Goal: Information Seeking & Learning: Learn about a topic

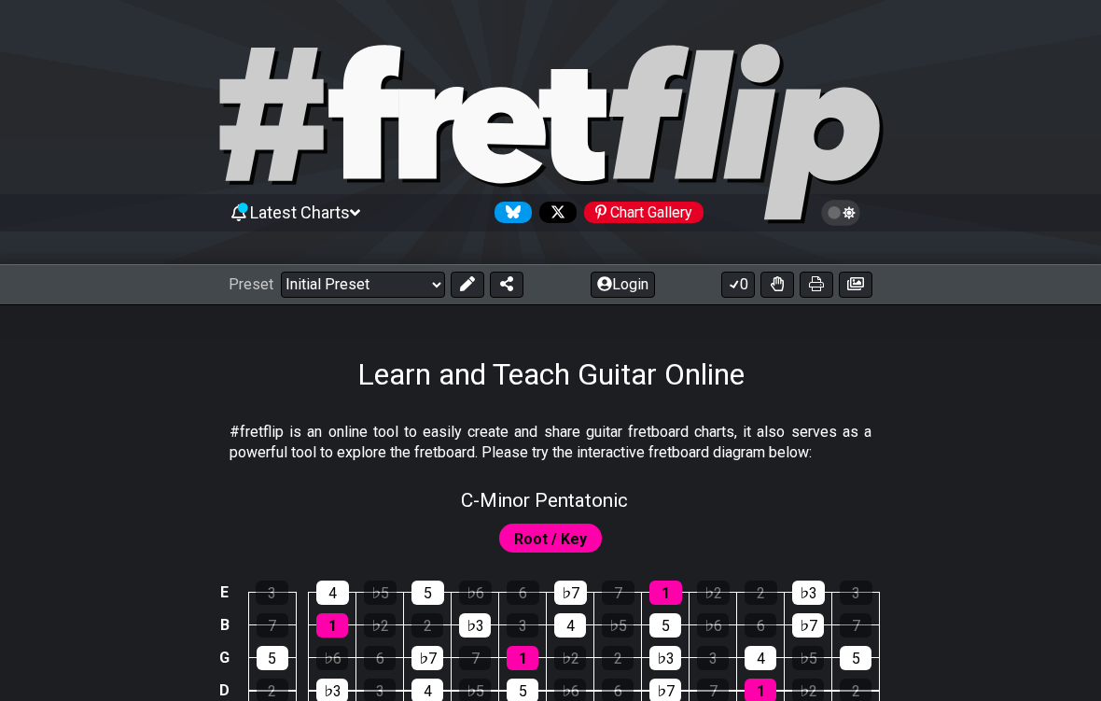
scroll to position [80, 0]
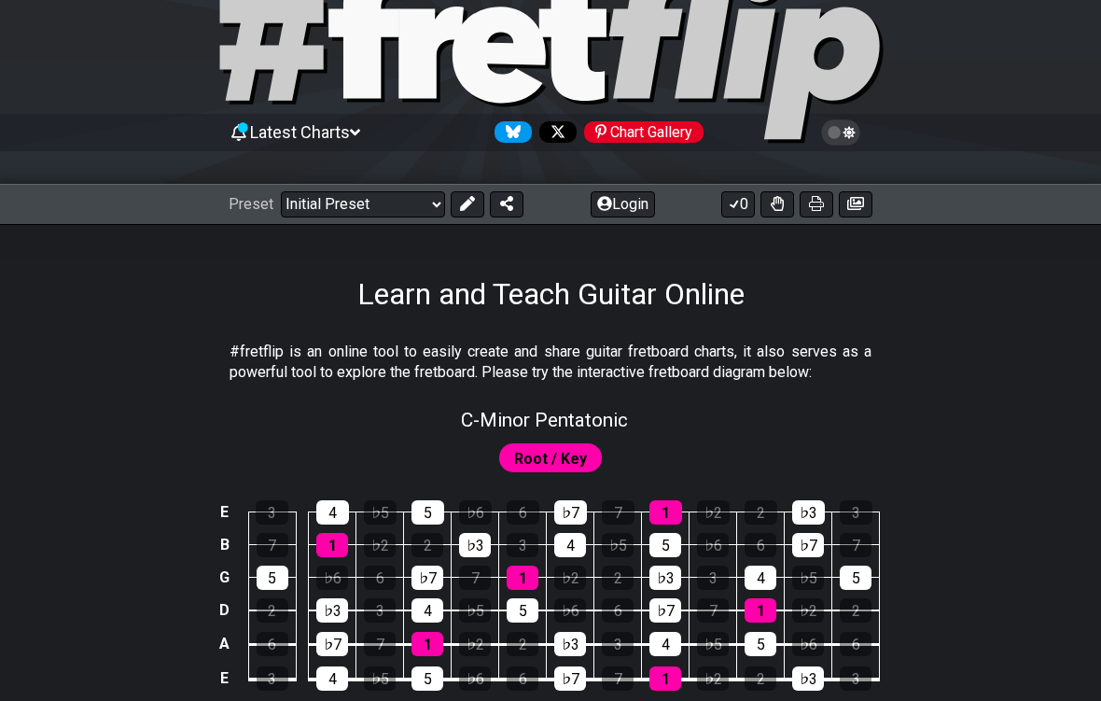
click at [591, 409] on span "C - Minor Pentatonic" at bounding box center [544, 420] width 167 height 22
select select "C"
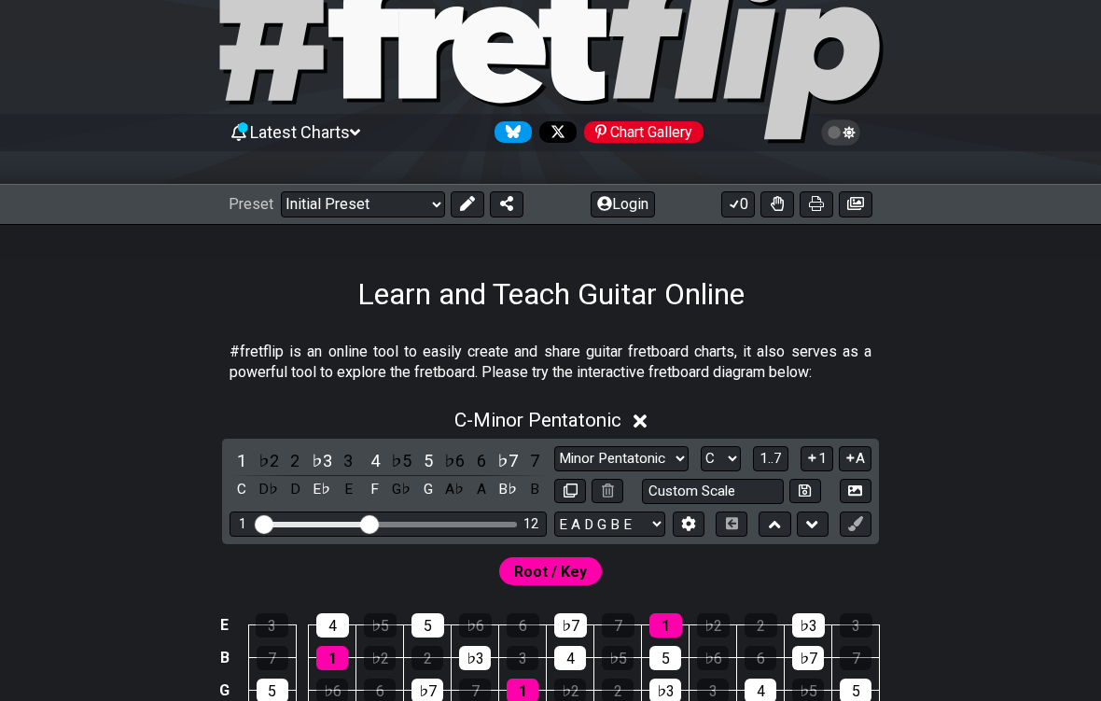
click at [674, 453] on select "Minor Pentatonic Click to edit Minor Pentatonic Major Pentatonic Minor Blues Ma…" at bounding box center [621, 458] width 134 height 25
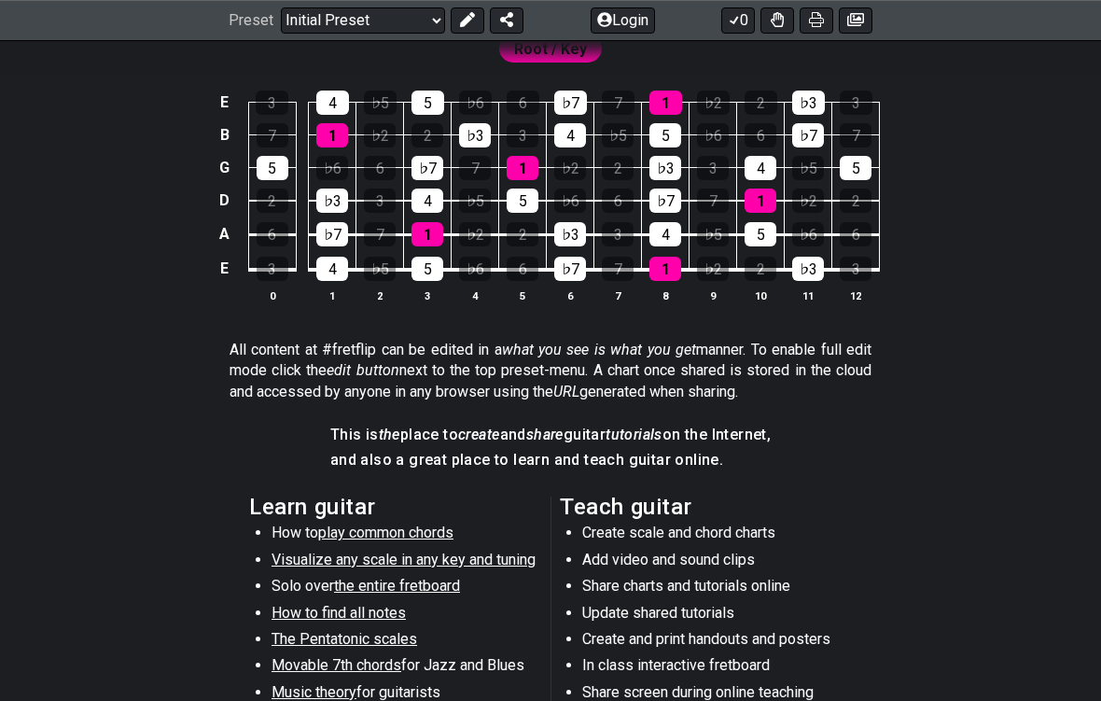
scroll to position [603, 0]
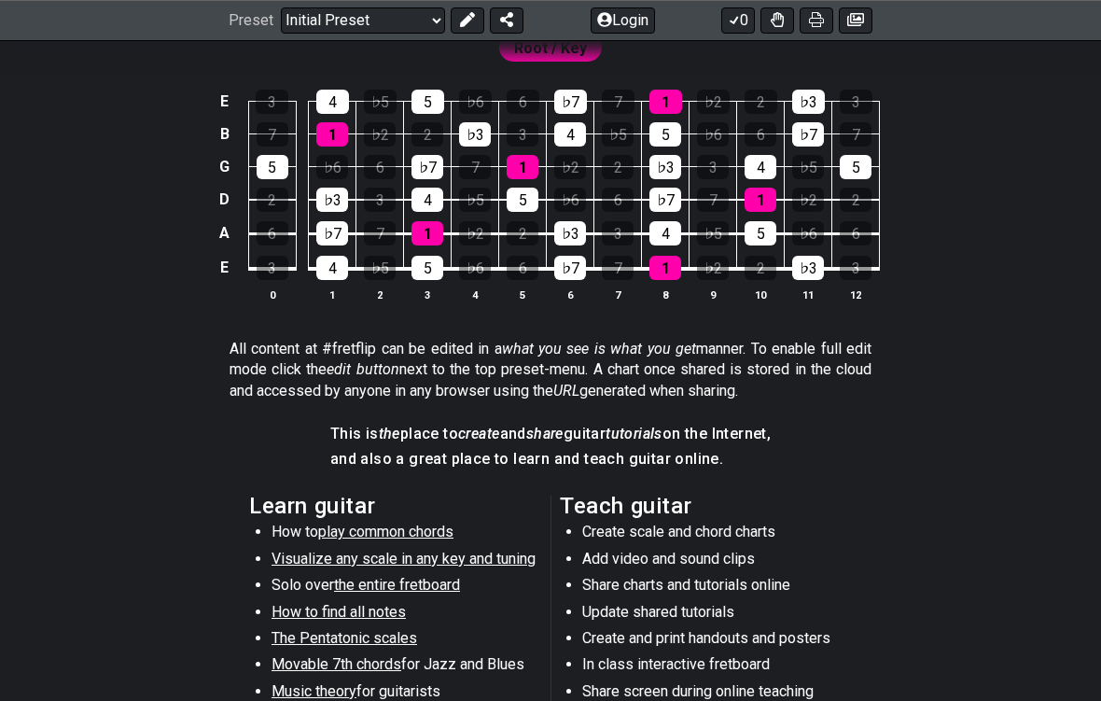
click at [452, 529] on span "play common chords" at bounding box center [385, 532] width 135 height 18
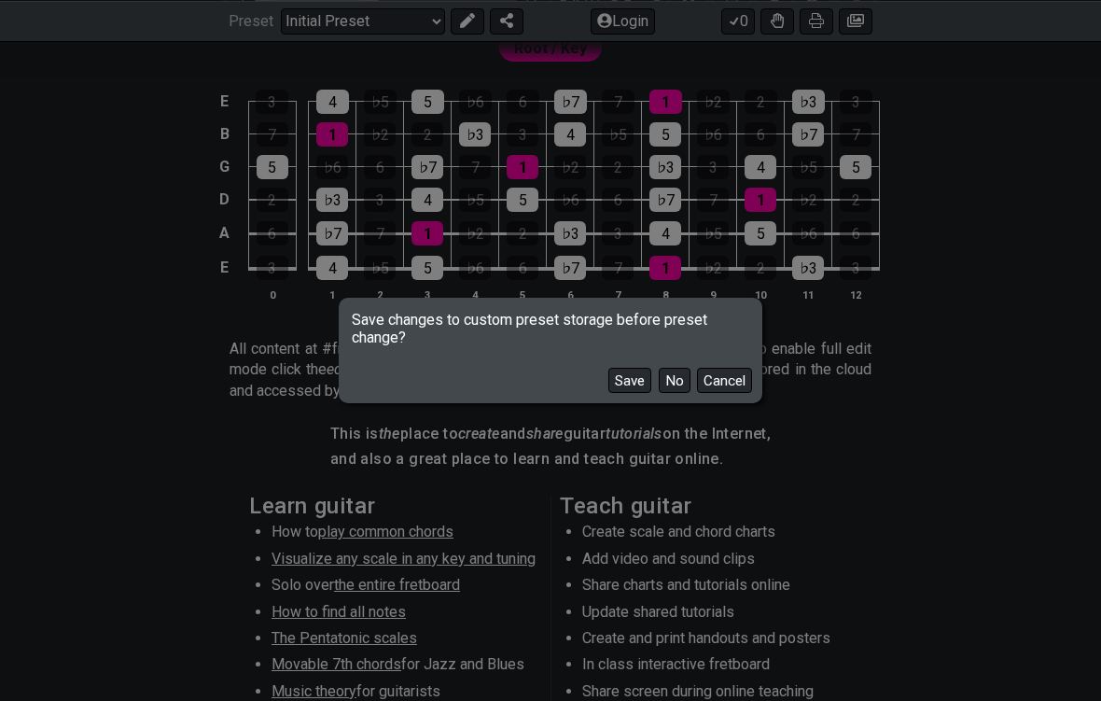
click at [685, 384] on button "No" at bounding box center [675, 380] width 32 height 25
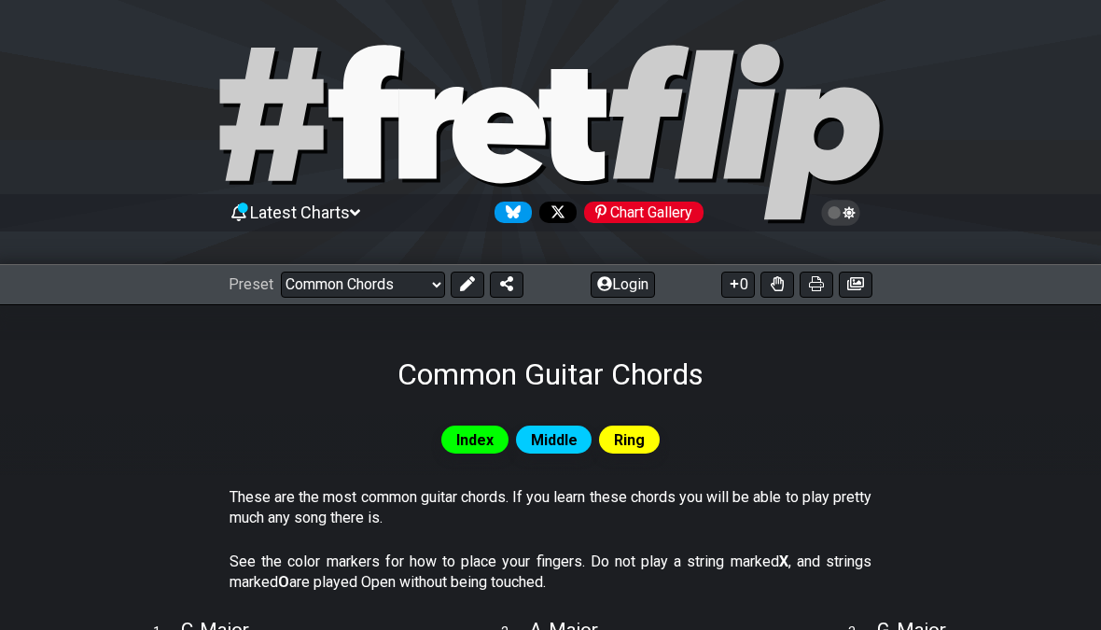
click at [410, 294] on select "Welcome to #fretflip! Initial Preset Custom Preset Minor Pentatonic Major Penta…" at bounding box center [363, 284] width 164 height 26
select select "/minor-pentatonic"
select select "C"
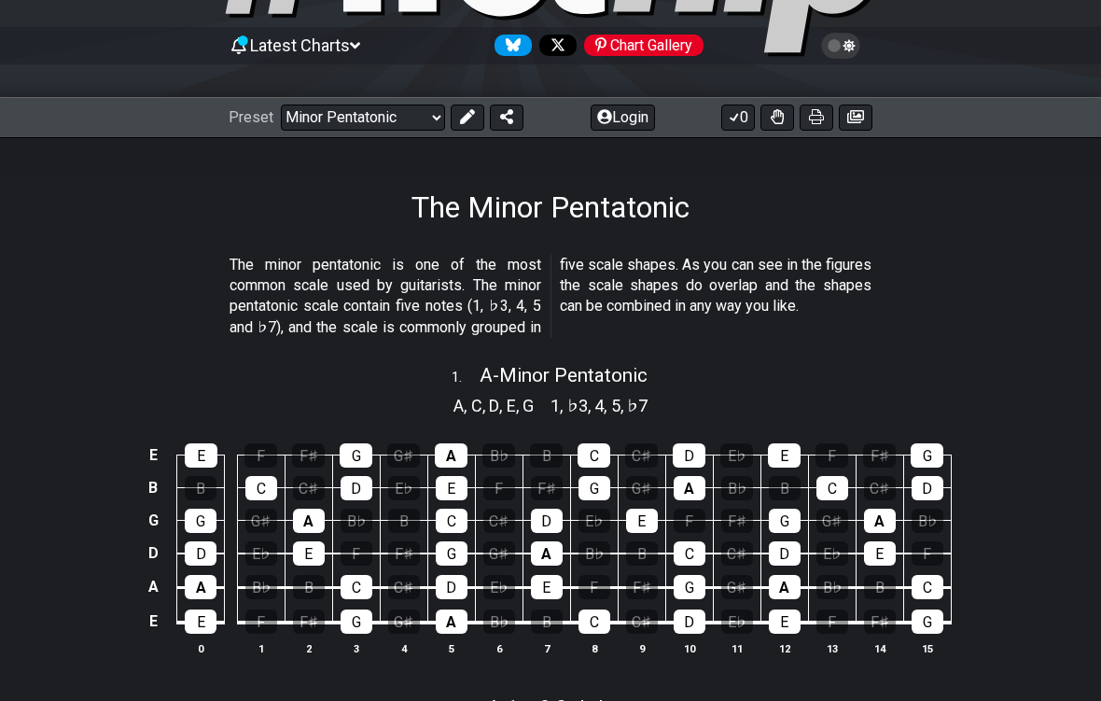
scroll to position [166, 0]
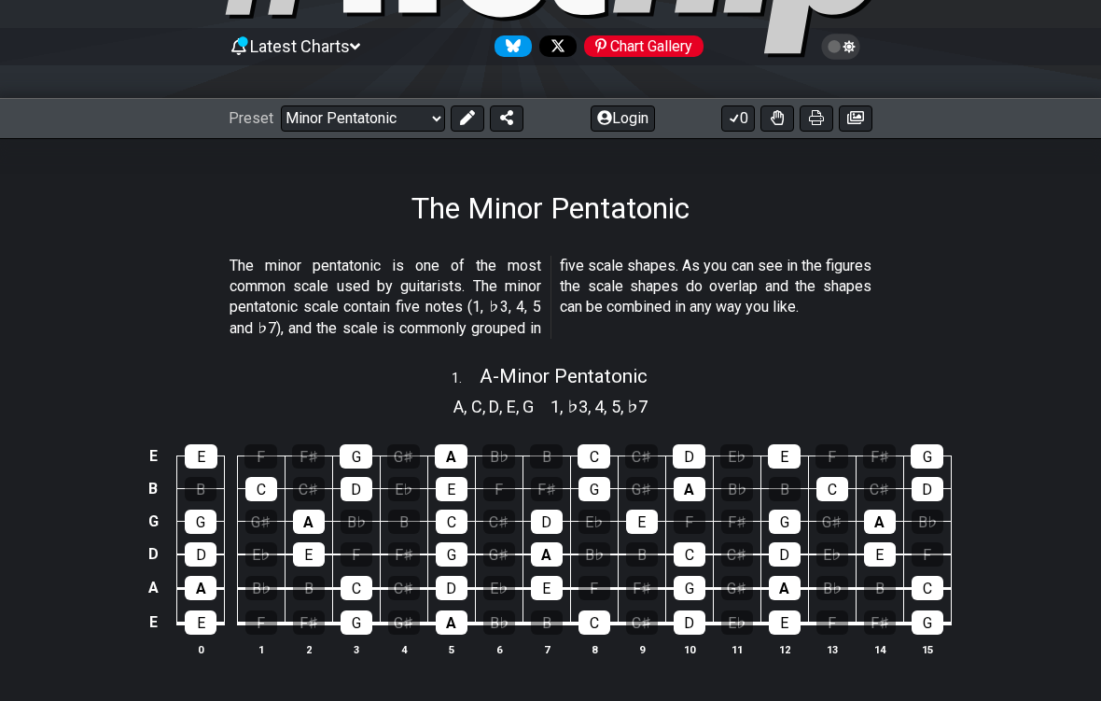
click at [361, 131] on select "Welcome to #fretflip! Initial Preset Custom Preset Minor Pentatonic Major Penta…" at bounding box center [363, 118] width 164 height 26
click at [433, 541] on td "G" at bounding box center [451, 538] width 48 height 34
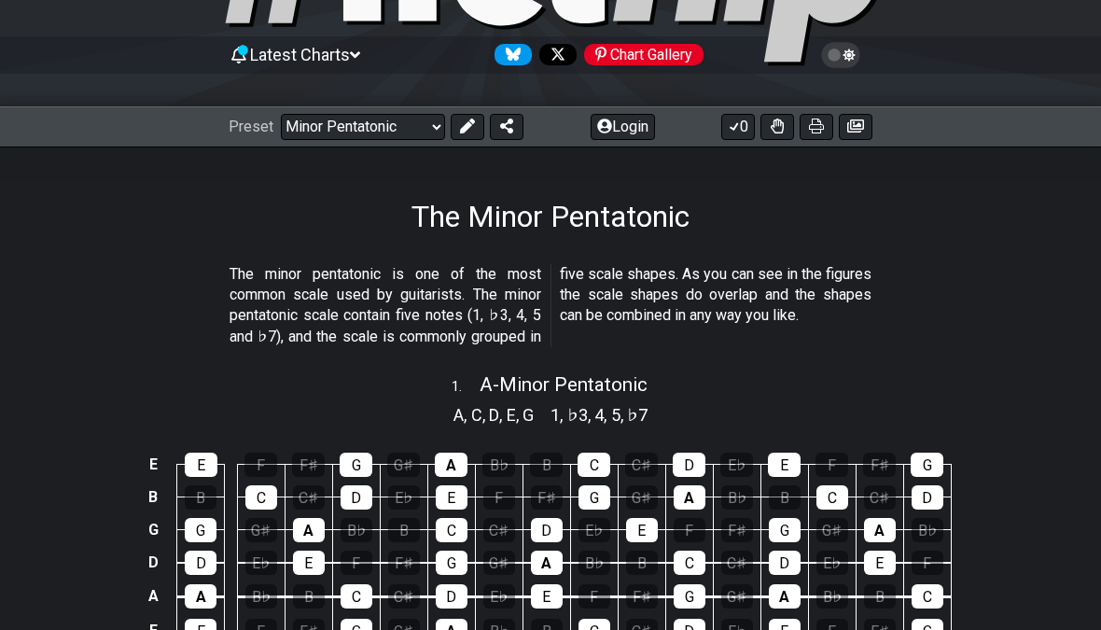
scroll to position [158, 0]
click at [426, 123] on select "Welcome to #fretflip! Initial Preset Custom Preset Minor Pentatonic Major Penta…" at bounding box center [363, 127] width 164 height 26
click at [597, 377] on span "A - Minor Pentatonic" at bounding box center [564, 384] width 168 height 22
select select "A"
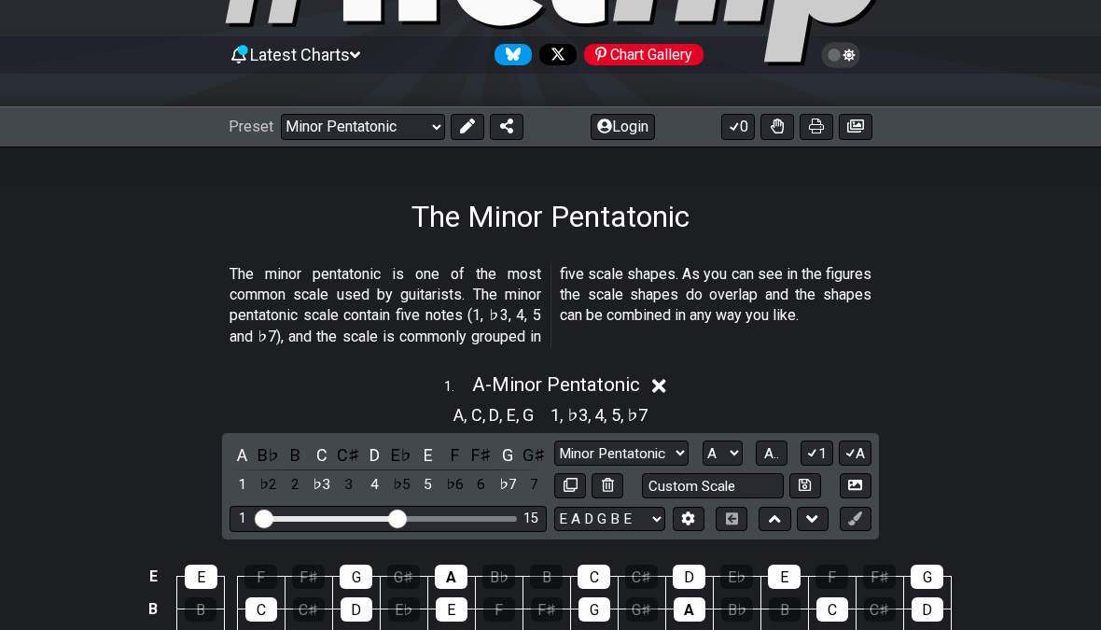
click at [604, 389] on span "A - Minor Pentatonic" at bounding box center [556, 384] width 168 height 22
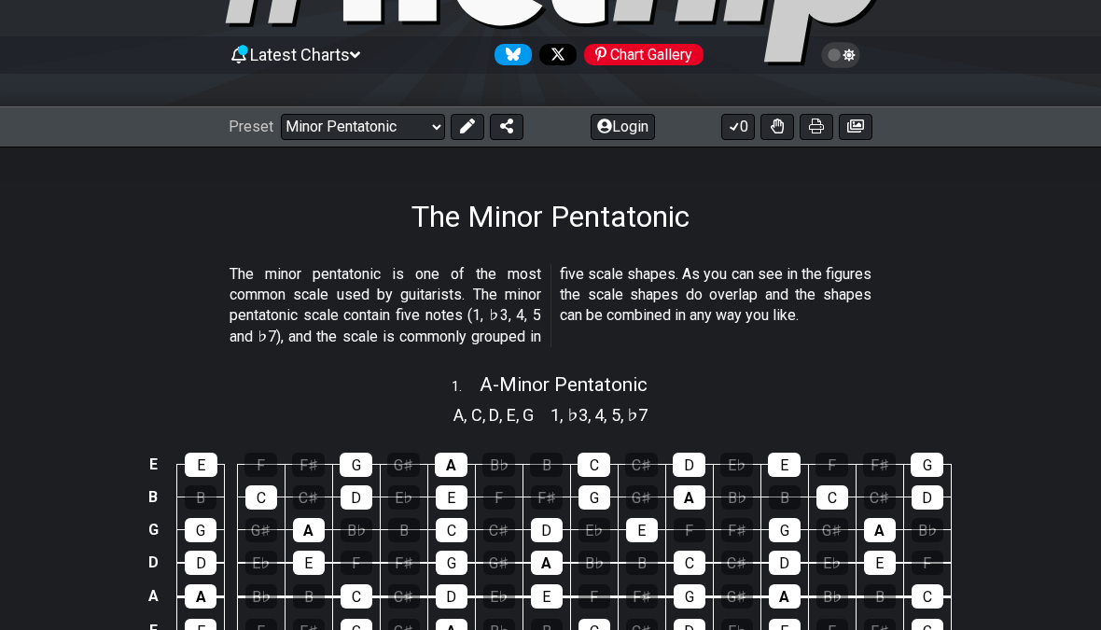
click at [614, 369] on div "A - Minor Pentatonic" at bounding box center [564, 378] width 168 height 33
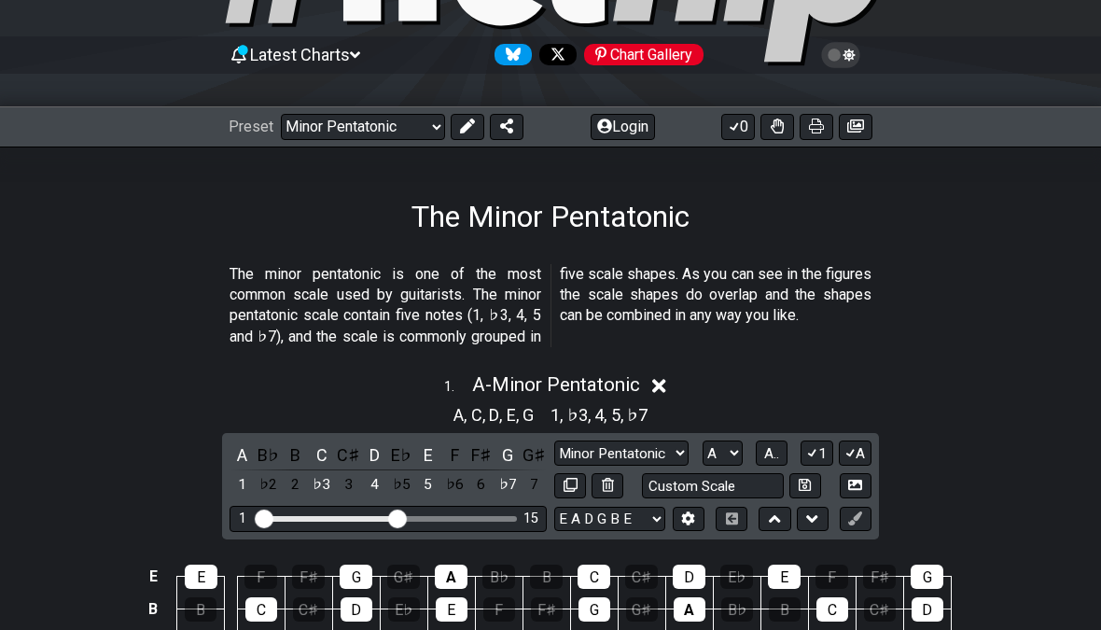
click at [741, 447] on select "A♭ A A♯ B♭ B C C♯ D♭ D D♯ E♭ E F F♯ G♭ G G♯" at bounding box center [722, 452] width 40 height 25
select select "B"
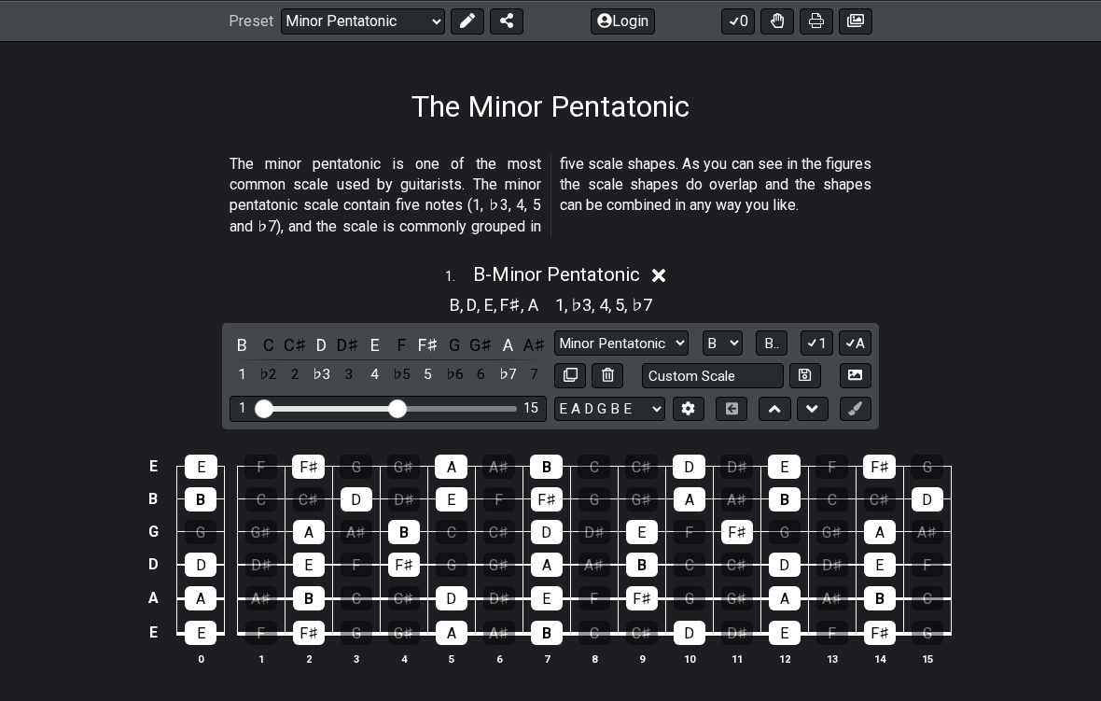
scroll to position [271, 0]
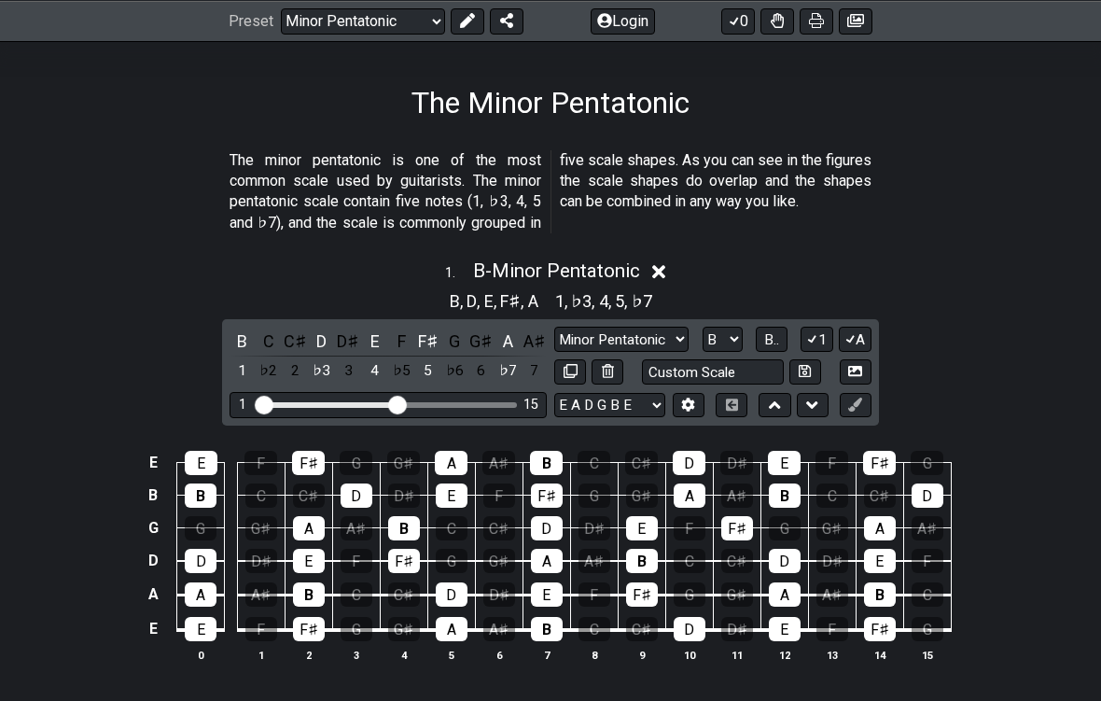
click at [674, 336] on select "Minor Pentatonic Notes Minor Pentatonic Major Pentatonic Minor Blues Major Blue…" at bounding box center [621, 339] width 134 height 25
select select "Minor"
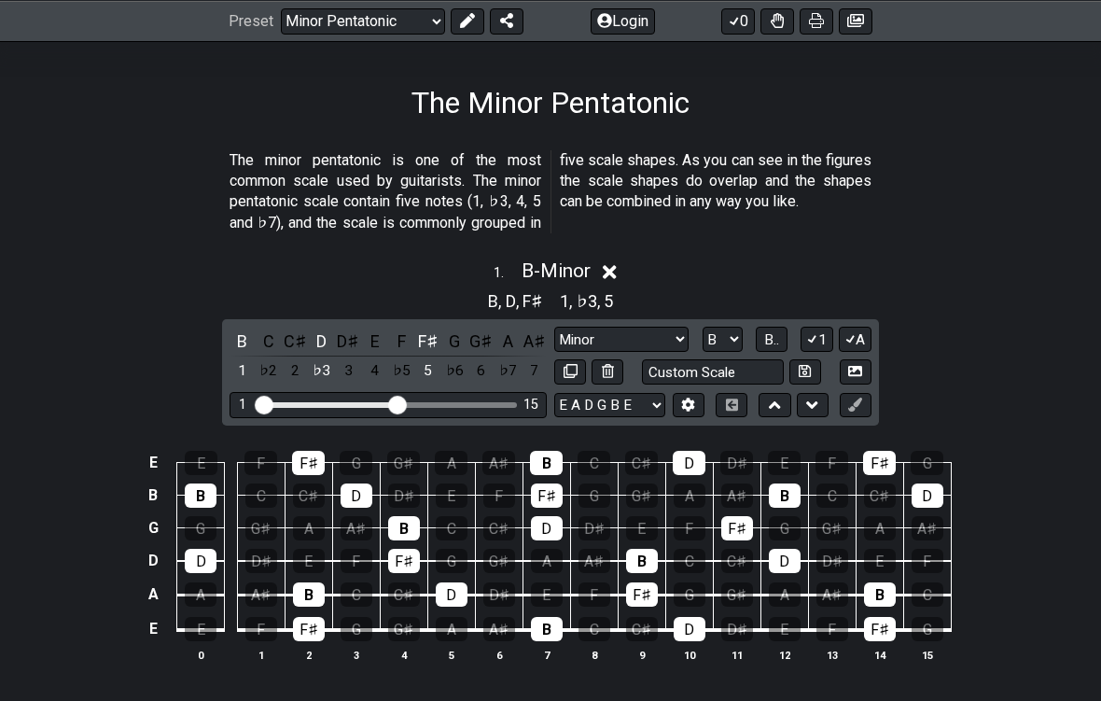
click at [506, 599] on div "D♯" at bounding box center [499, 594] width 32 height 24
click at [728, 339] on select "A♭ A A♯ B♭ B C C♯ D♭ D D♯ E♭ E F F♯ G♭ G G♯" at bounding box center [722, 339] width 40 height 25
select select "D"
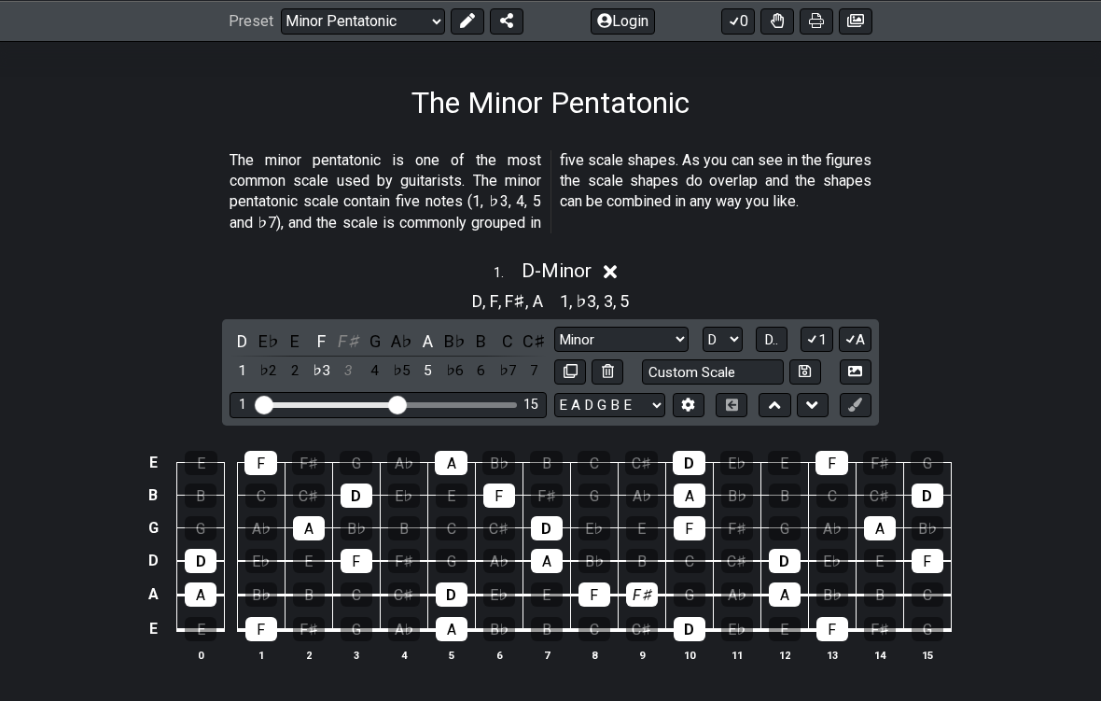
click at [867, 364] on button at bounding box center [856, 371] width 32 height 25
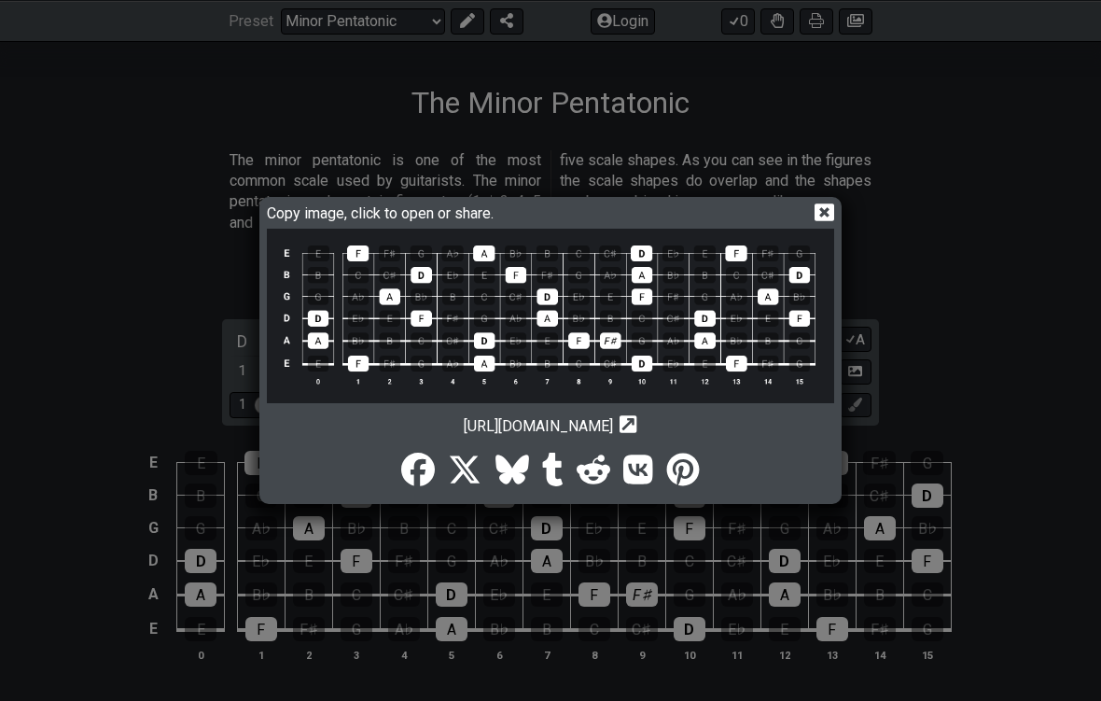
click at [833, 221] on icon at bounding box center [824, 212] width 20 height 18
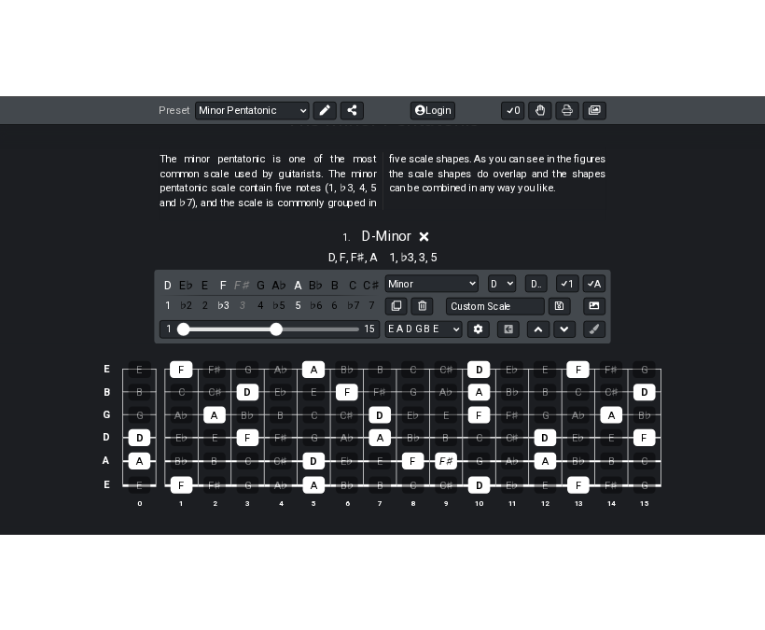
scroll to position [342, 0]
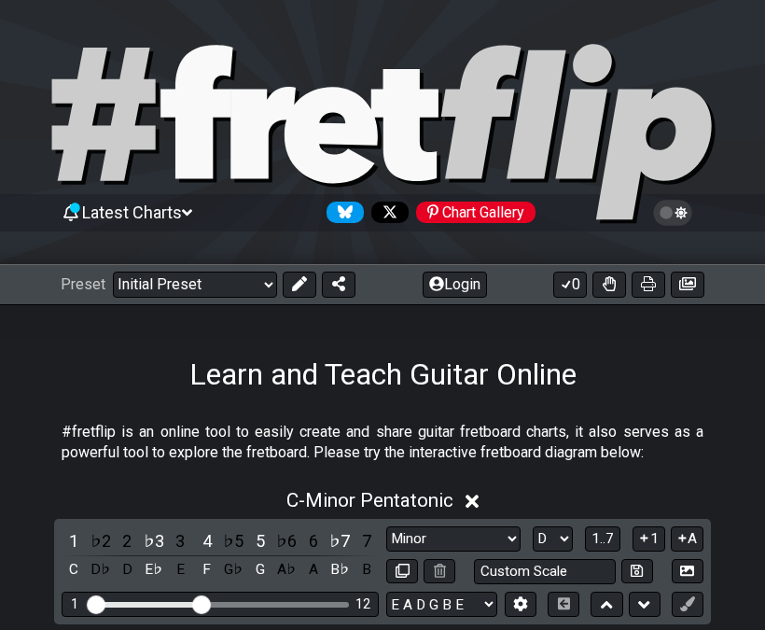
select select "Minor"
select select "D"
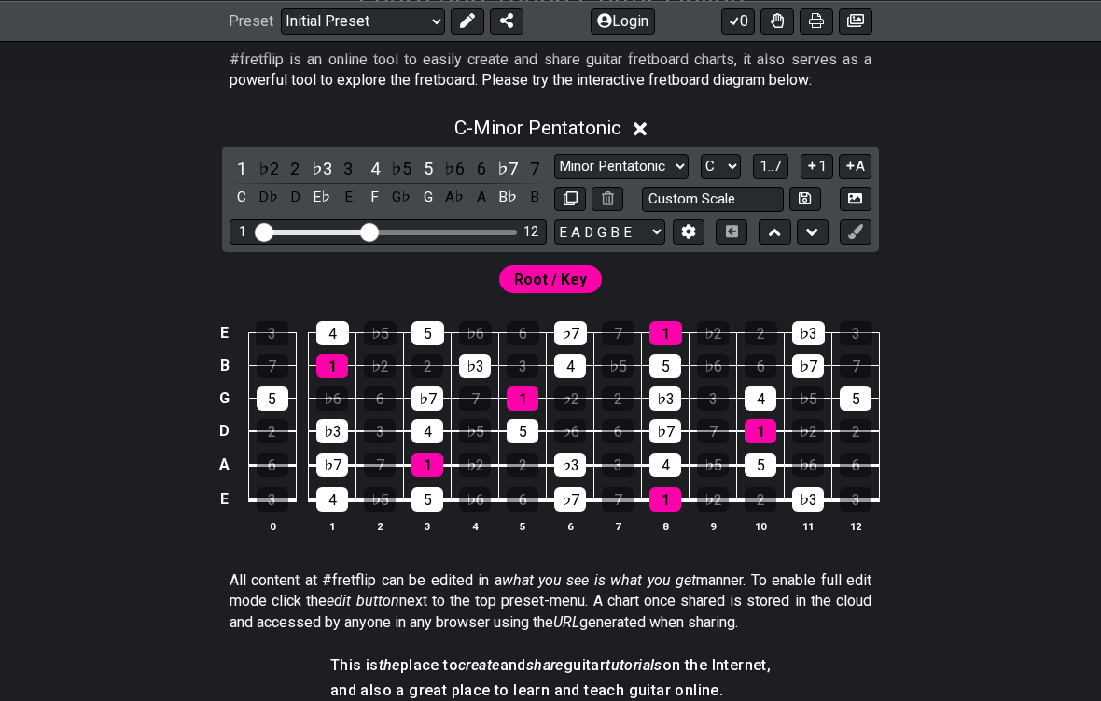
scroll to position [373, 0]
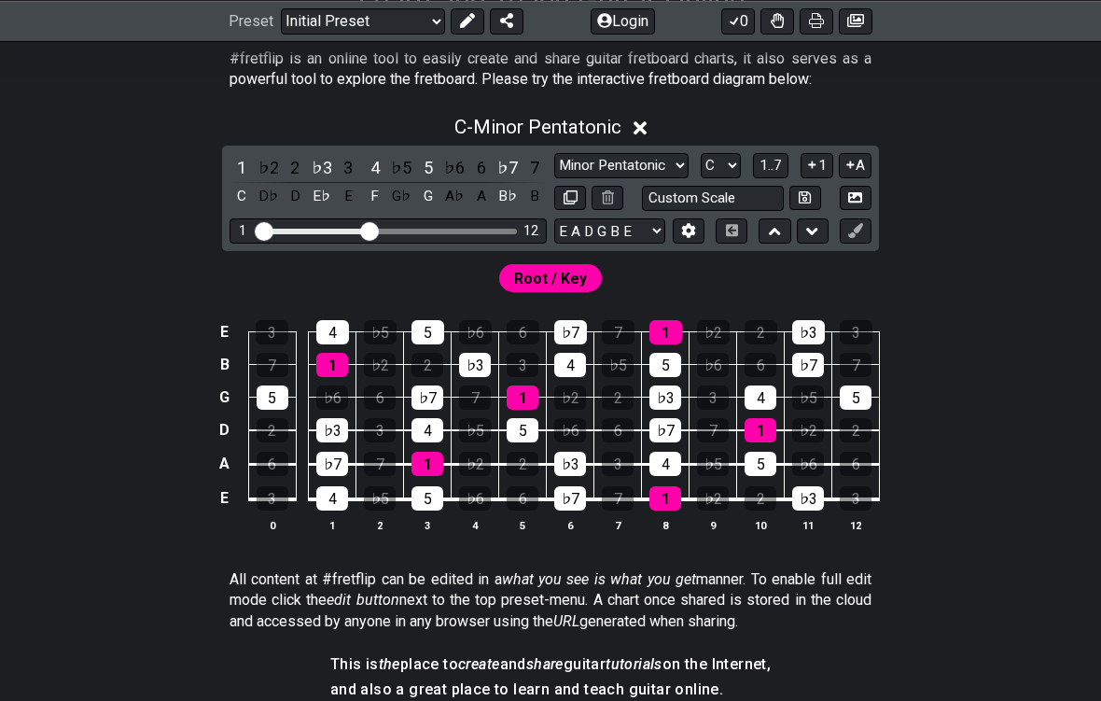
click at [717, 196] on input "Custom Scale" at bounding box center [713, 198] width 142 height 25
click at [764, 189] on div "C - Minor Pentatonic 1 ♭2 2 ♭3 3 4 ♭5 5 ♭6 6 ♭7 7 C D♭ D E♭ E F G♭ G A♭ A B♭ B …" at bounding box center [550, 330] width 1101 height 453
type input "Custom Scale"
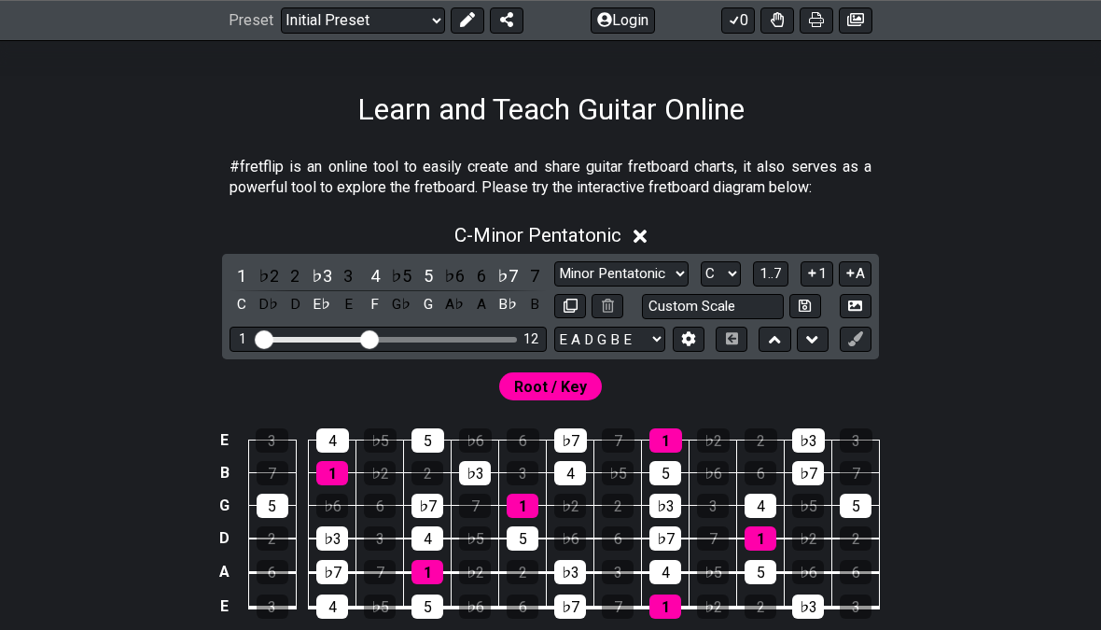
scroll to position [265, 0]
click at [592, 234] on span "C - Minor Pentatonic" at bounding box center [537, 235] width 167 height 22
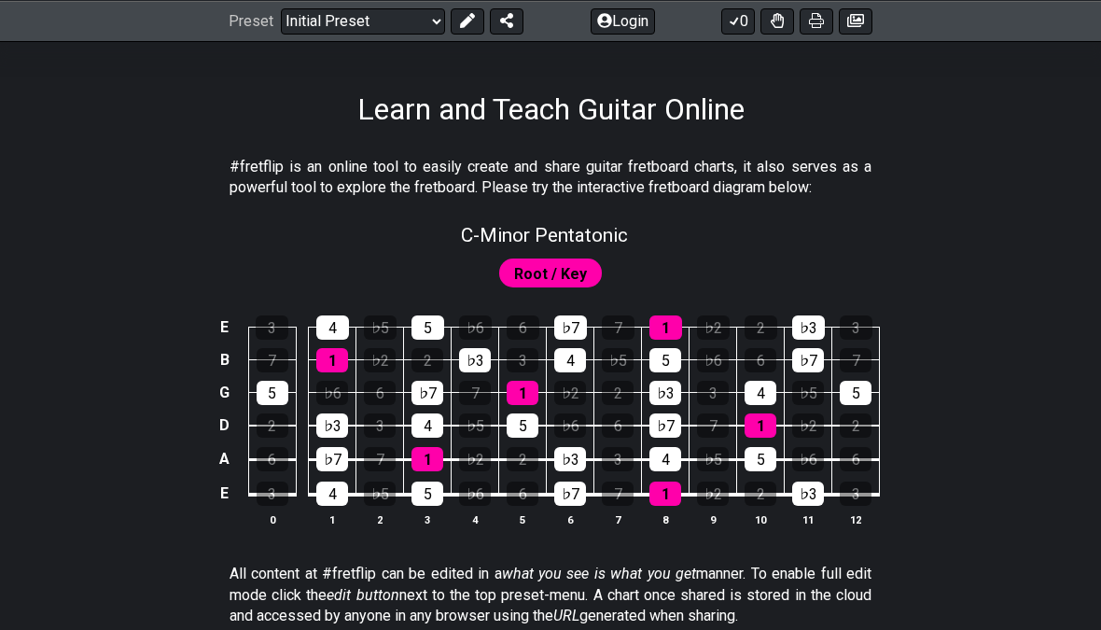
click at [603, 240] on span "C - Minor Pentatonic" at bounding box center [544, 235] width 167 height 22
select select "C"
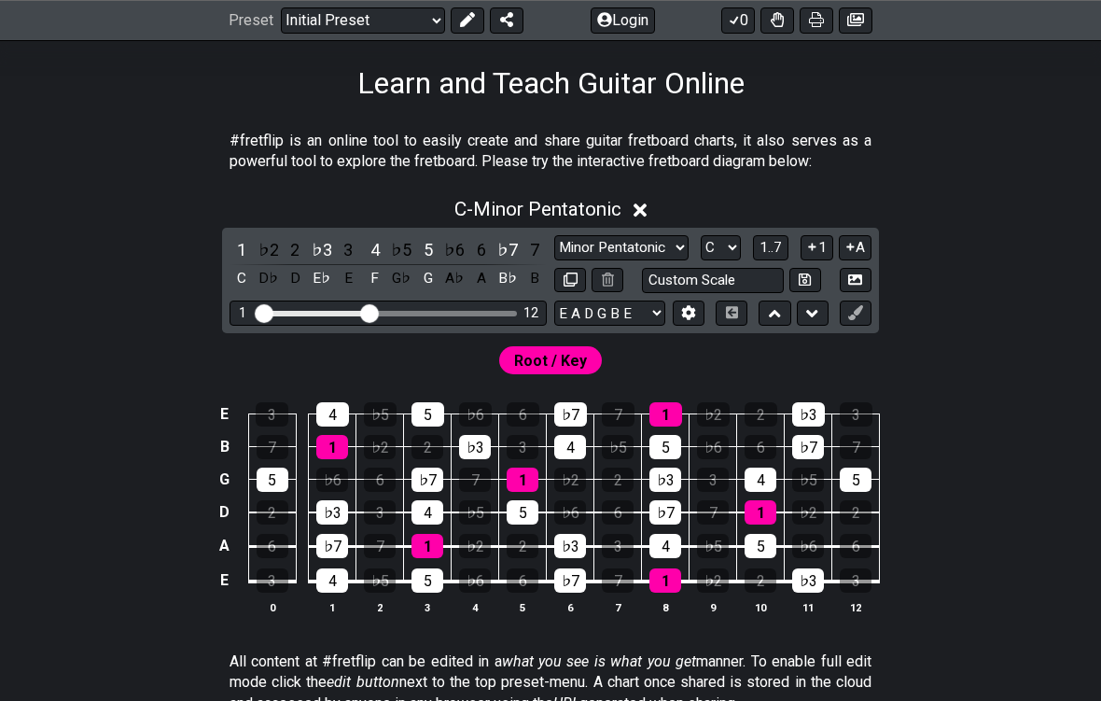
scroll to position [292, 0]
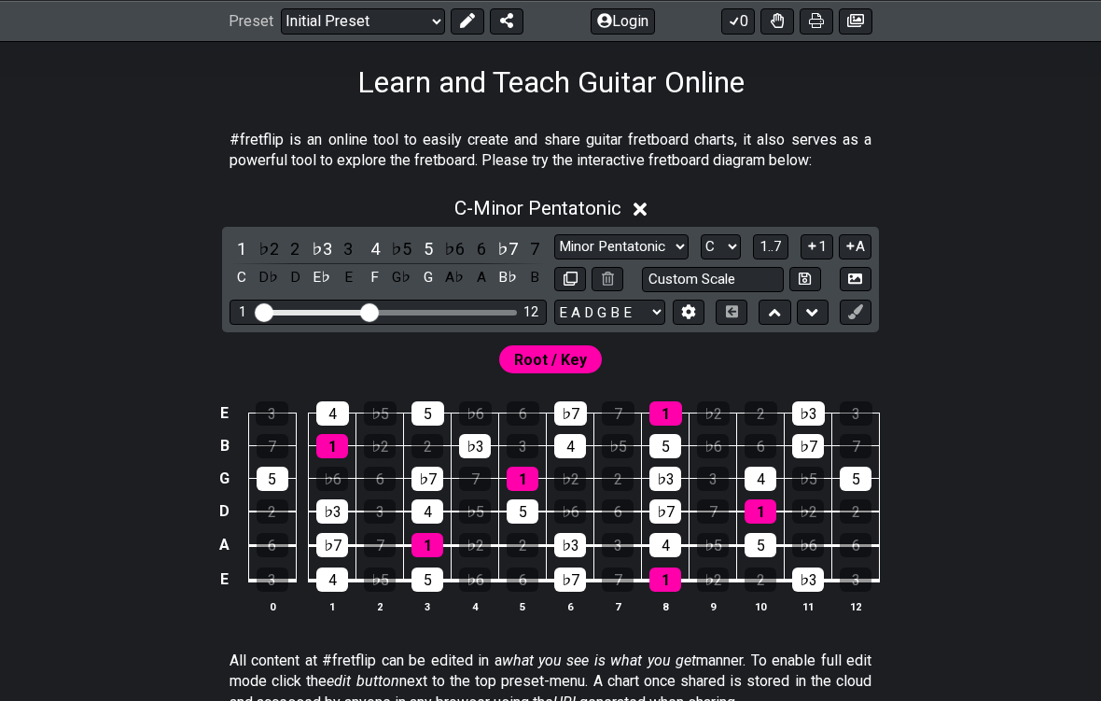
click at [571, 359] on span "Root / Key" at bounding box center [550, 359] width 73 height 27
click at [576, 190] on div "C - Minor Pentatonic" at bounding box center [537, 202] width 167 height 33
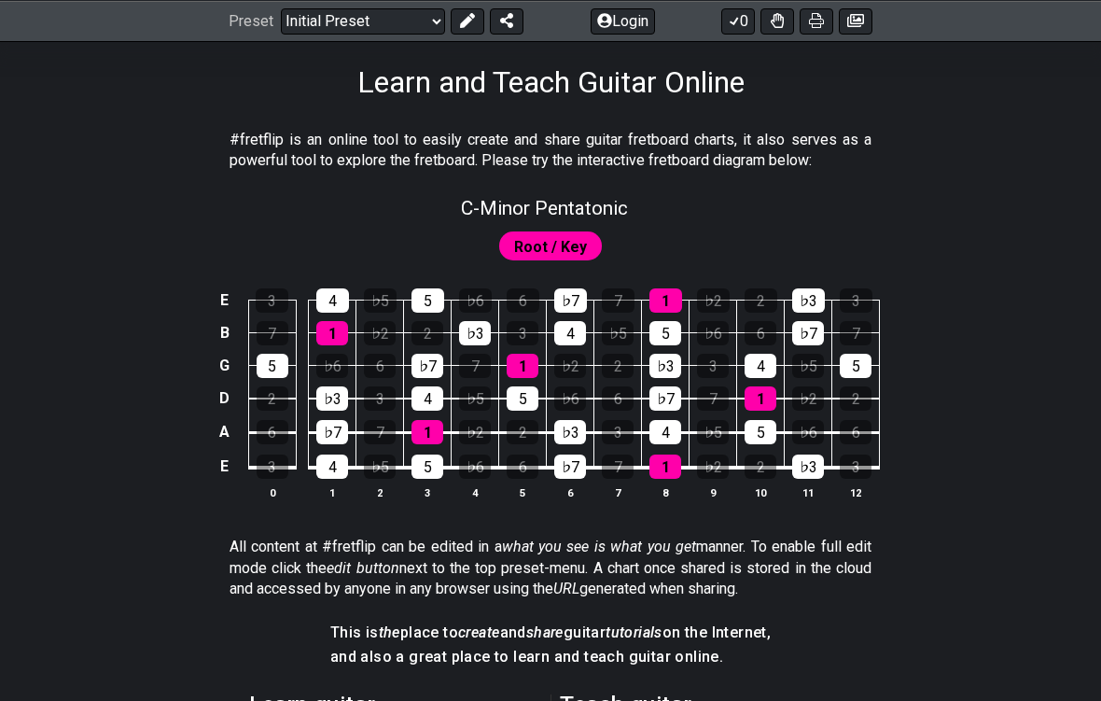
click at [607, 190] on div "C - Minor Pentatonic" at bounding box center [544, 202] width 167 height 33
select select "C"
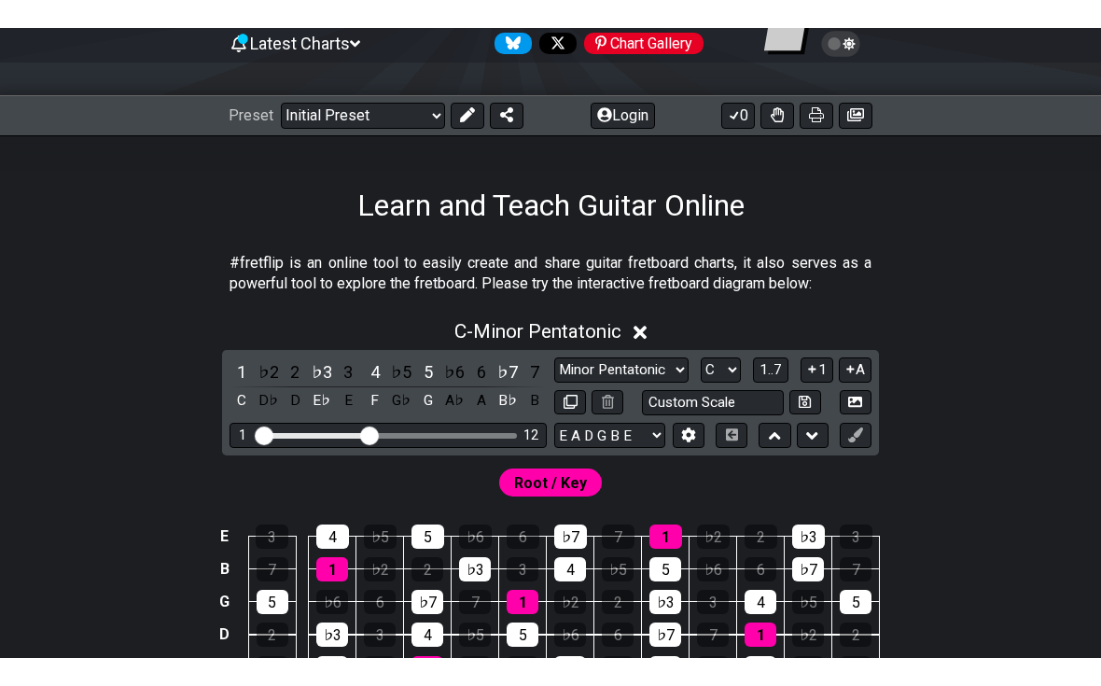
scroll to position [188, 0]
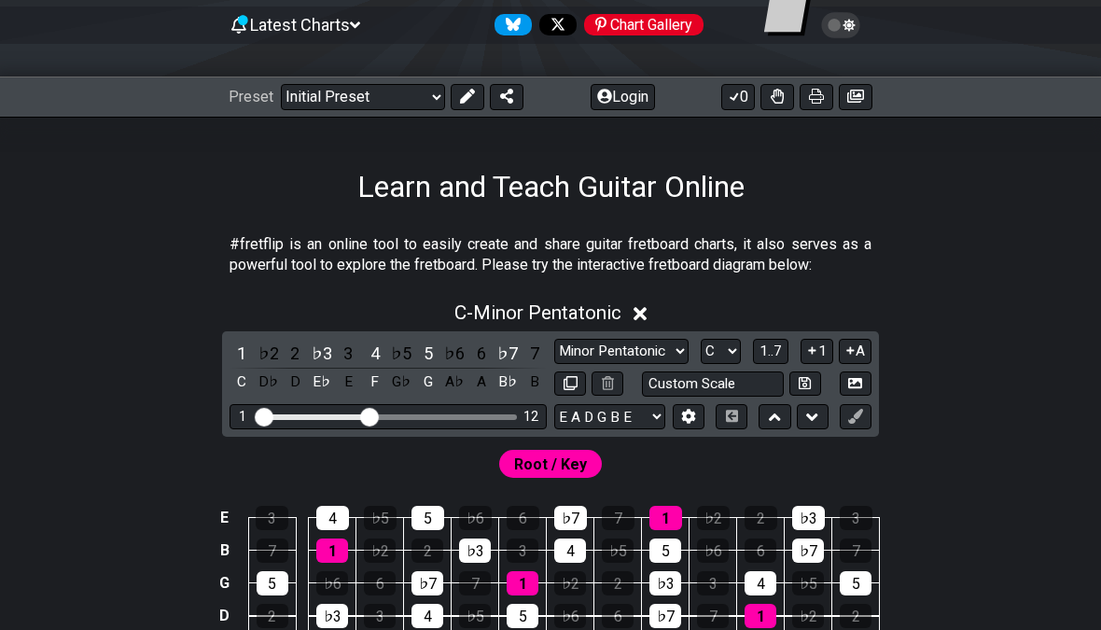
click at [425, 104] on select "Welcome to #fretflip! Initial Preset Custom Preset Minor Pentatonic Major Penta…" at bounding box center [363, 97] width 164 height 26
click at [764, 412] on button at bounding box center [813, 416] width 32 height 25
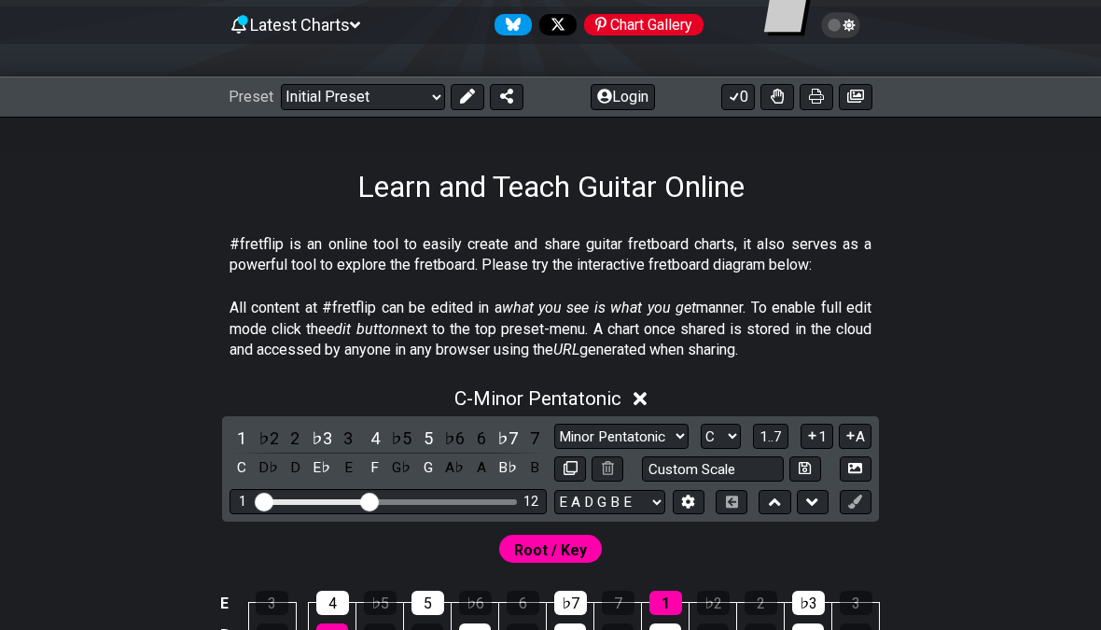
click at [655, 431] on select "Minor Pentatonic Click to edit Minor Pentatonic Major Pentatonic Minor Blues Ma…" at bounding box center [621, 436] width 134 height 25
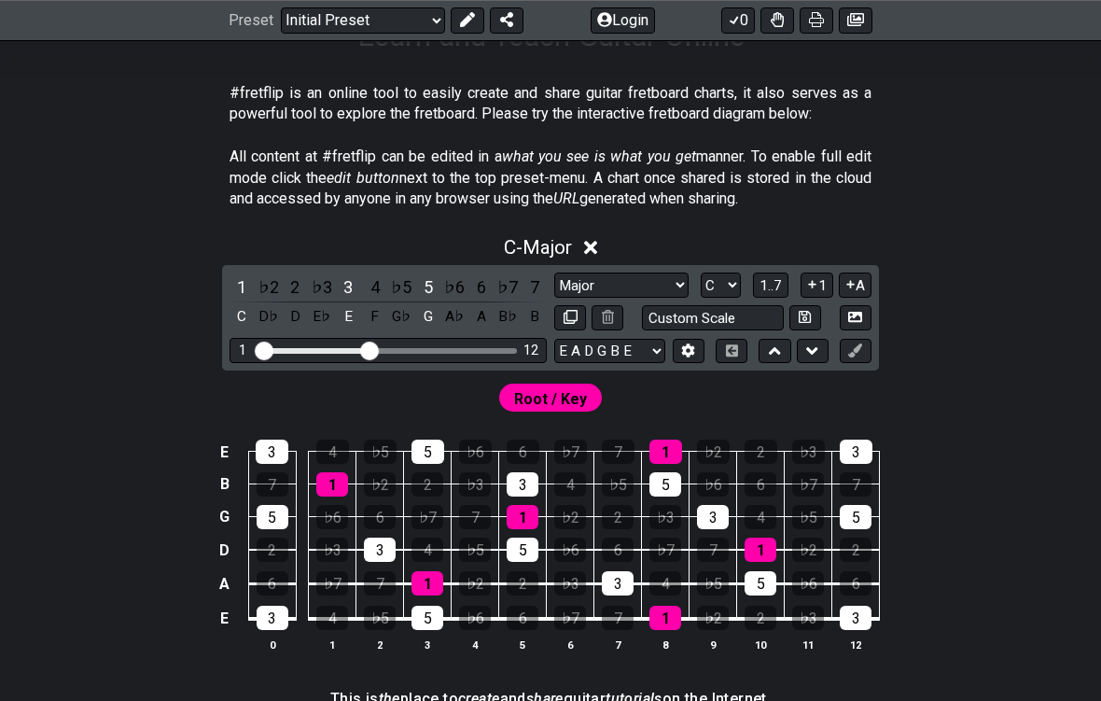
scroll to position [338, 0]
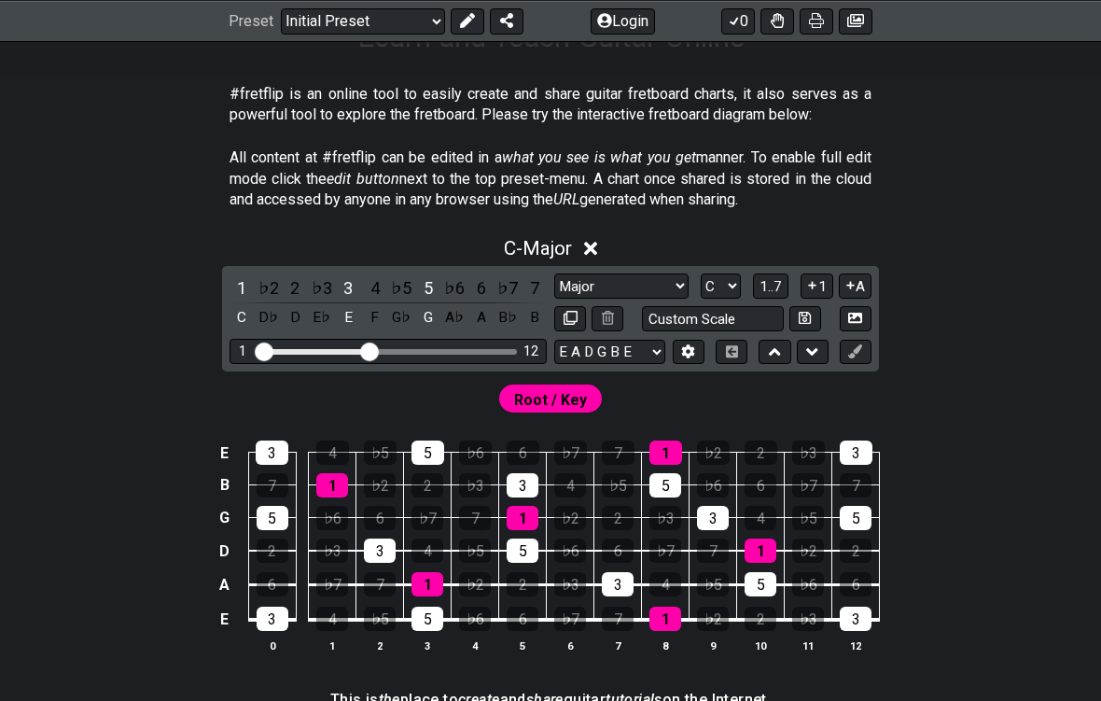
click at [636, 278] on select "Minor Pentatonic Click to edit Minor Pentatonic Major Pentatonic Minor Blues Ma…" at bounding box center [621, 285] width 134 height 25
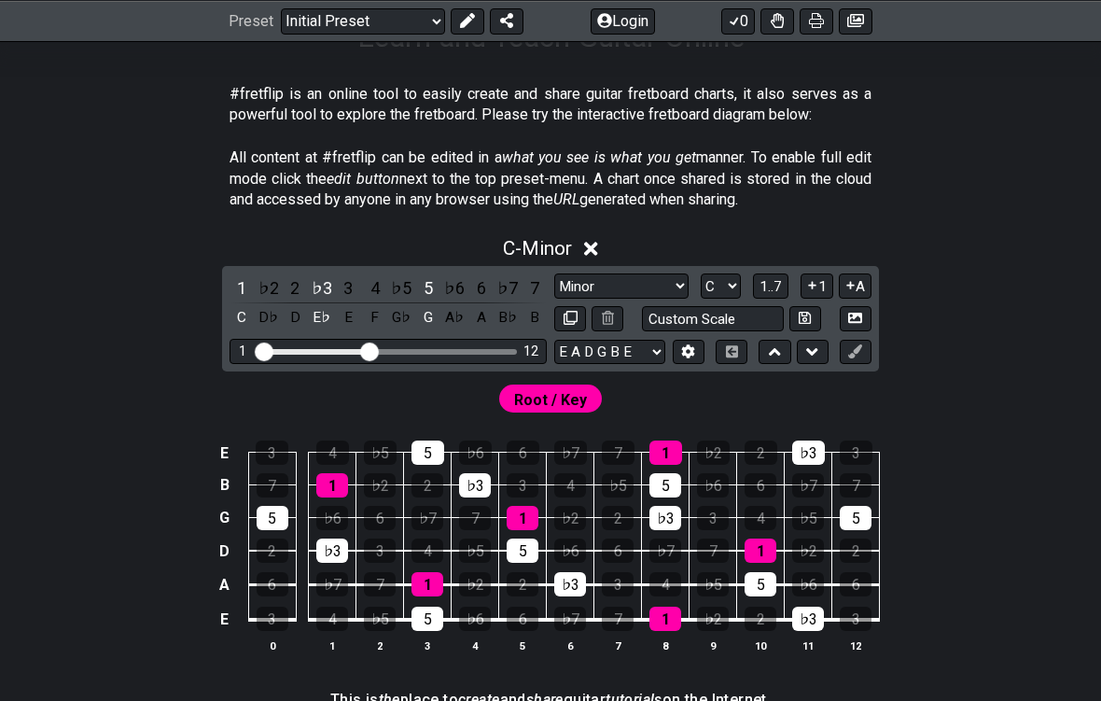
click at [674, 287] on select "Minor Pentatonic Click to edit Minor Pentatonic Major Pentatonic Minor Blues Ma…" at bounding box center [621, 285] width 134 height 25
click at [679, 284] on select "Minor Pentatonic Click to edit Minor Pentatonic Major Pentatonic Minor Blues Ma…" at bounding box center [621, 285] width 134 height 25
select select "Major"
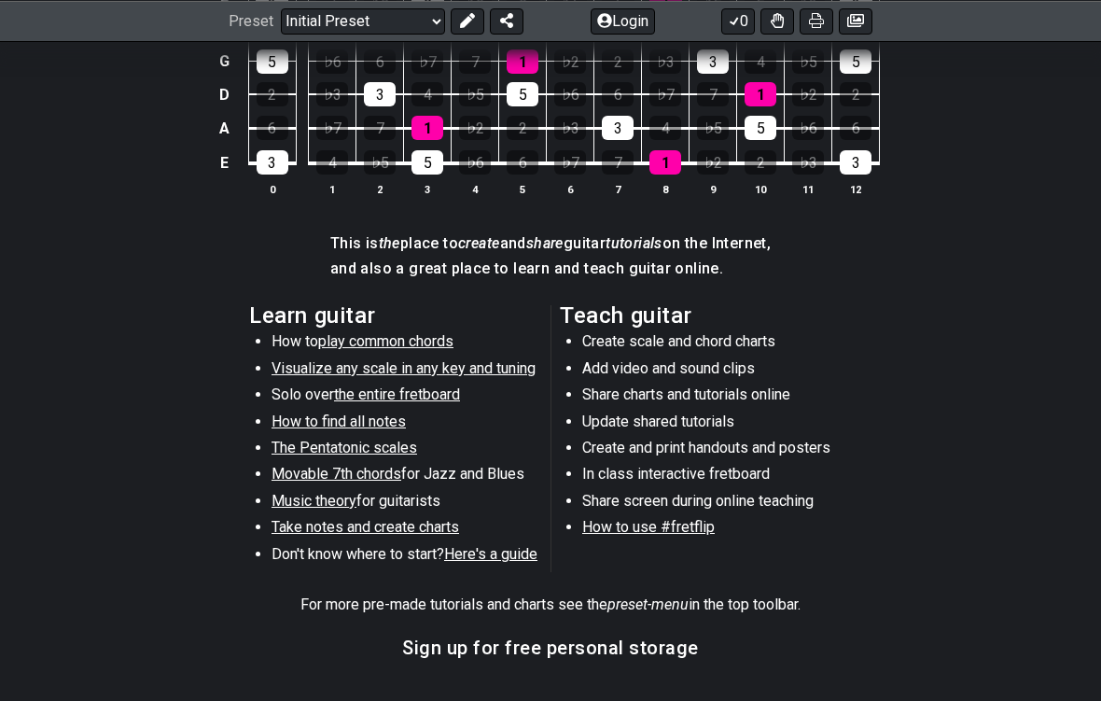
scroll to position [986, 0]
